Goal: Find specific page/section: Find specific page/section

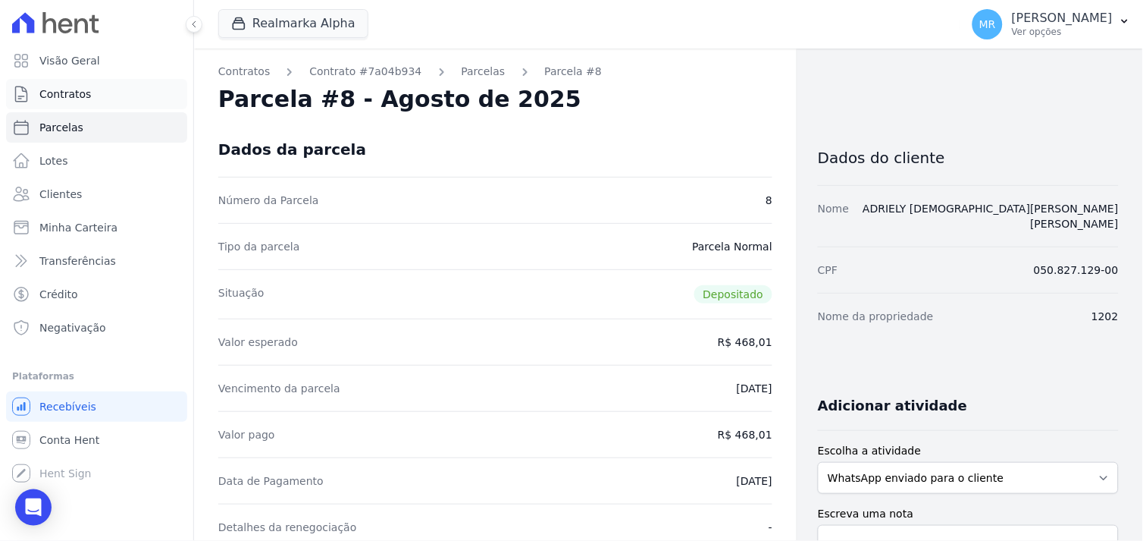
scroll to position [84, 0]
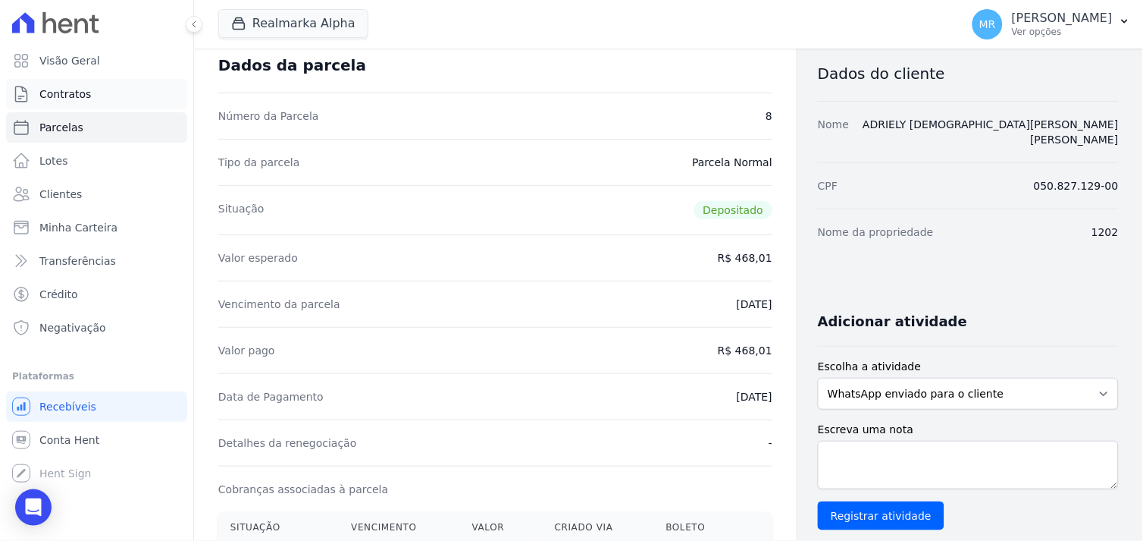
click at [86, 96] on span "Contratos" at bounding box center [65, 93] width 52 height 15
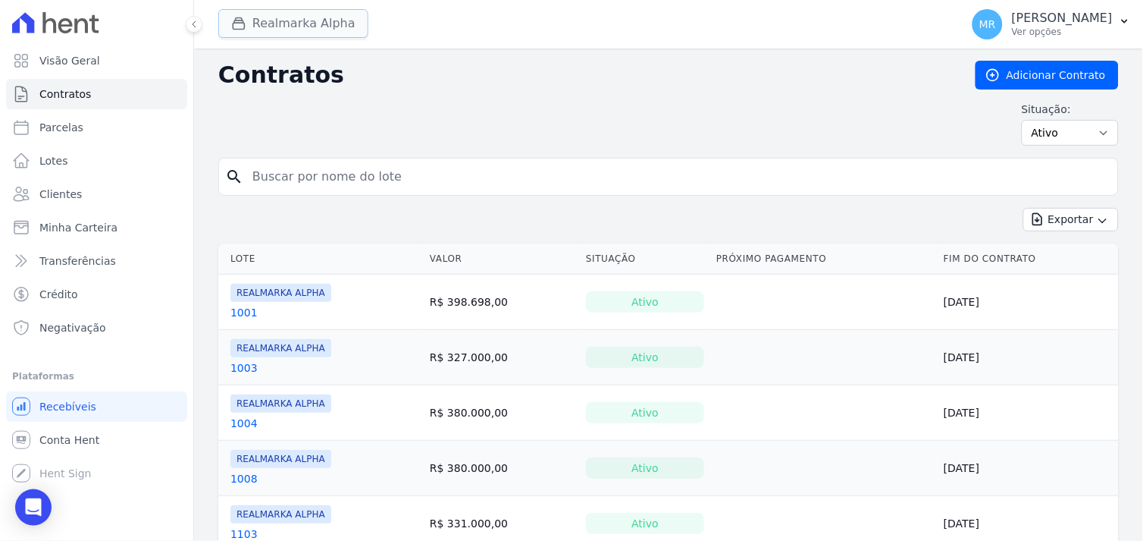
click at [268, 15] on button "Realmarka Alpha" at bounding box center [293, 23] width 150 height 29
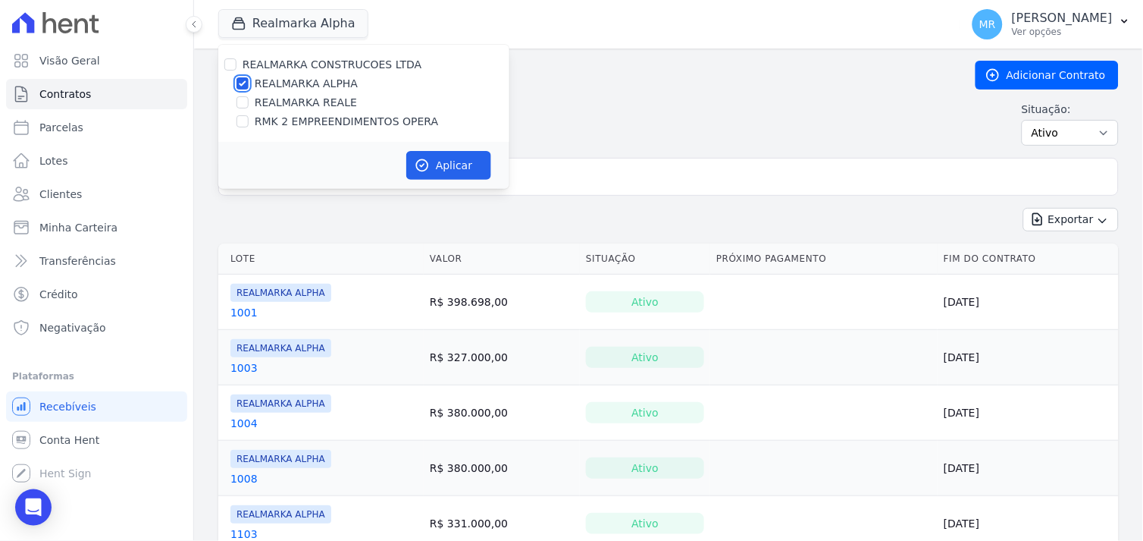
click at [243, 82] on input "REALMARKA ALPHA" at bounding box center [243, 83] width 12 height 12
checkbox input "false"
click at [237, 123] on input "RMK 2 EMPREENDIMENTOS OPERA" at bounding box center [243, 121] width 12 height 12
checkbox input "true"
click at [446, 168] on button "Aplicar" at bounding box center [448, 165] width 85 height 29
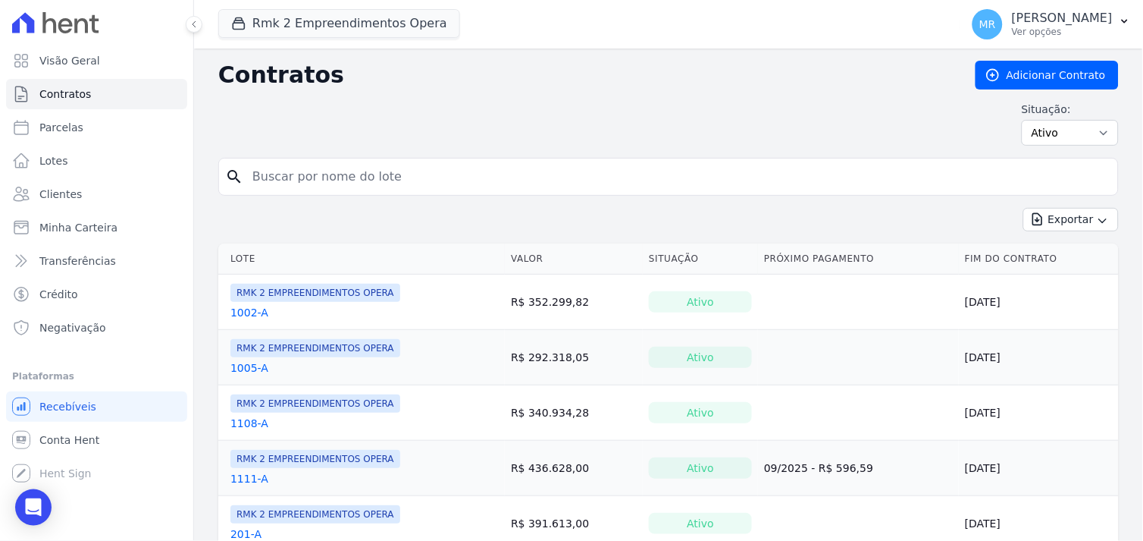
click at [326, 177] on input "search" at bounding box center [677, 176] width 869 height 30
type input "605"
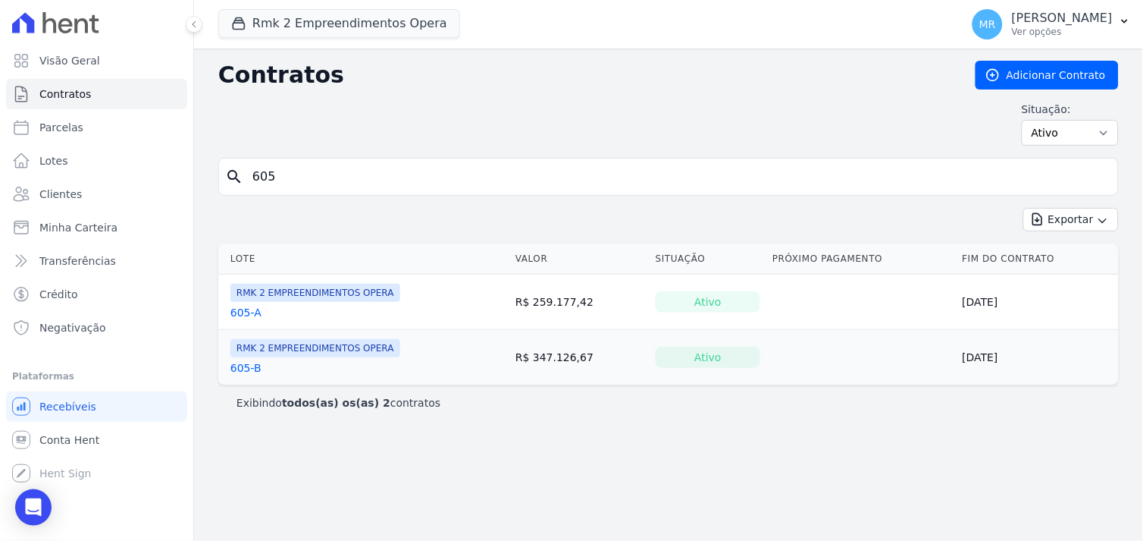
click at [241, 314] on link "605-A" at bounding box center [245, 312] width 31 height 15
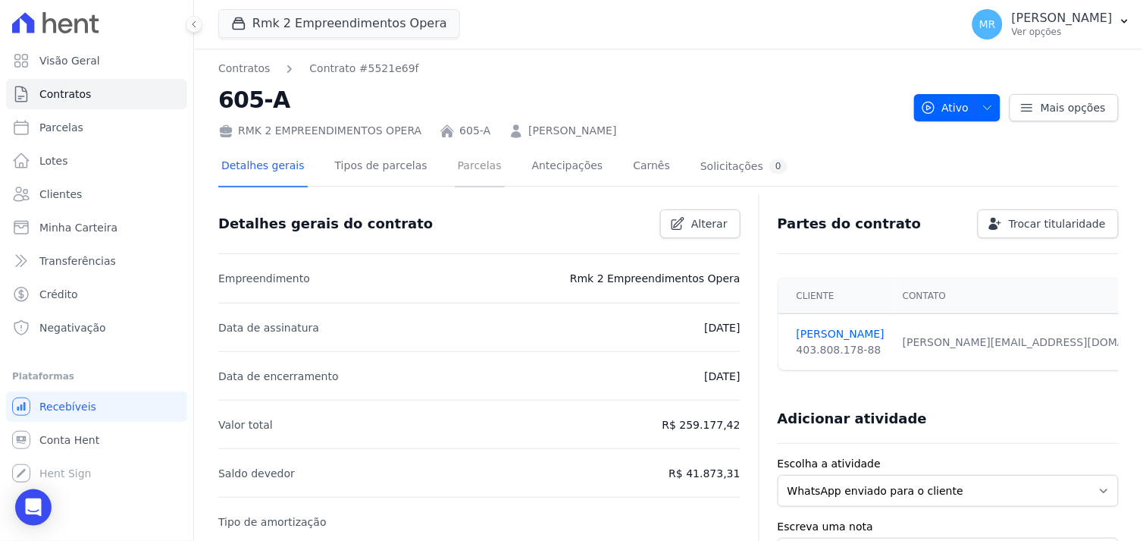
click at [455, 158] on link "Parcelas" at bounding box center [480, 167] width 50 height 40
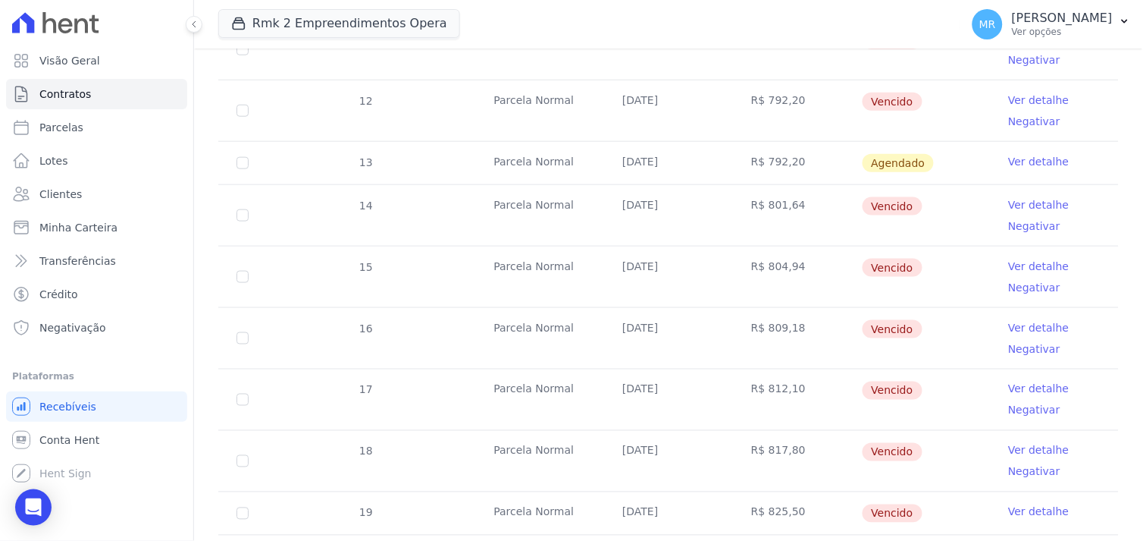
scroll to position [648, 0]
